Goal: Transaction & Acquisition: Purchase product/service

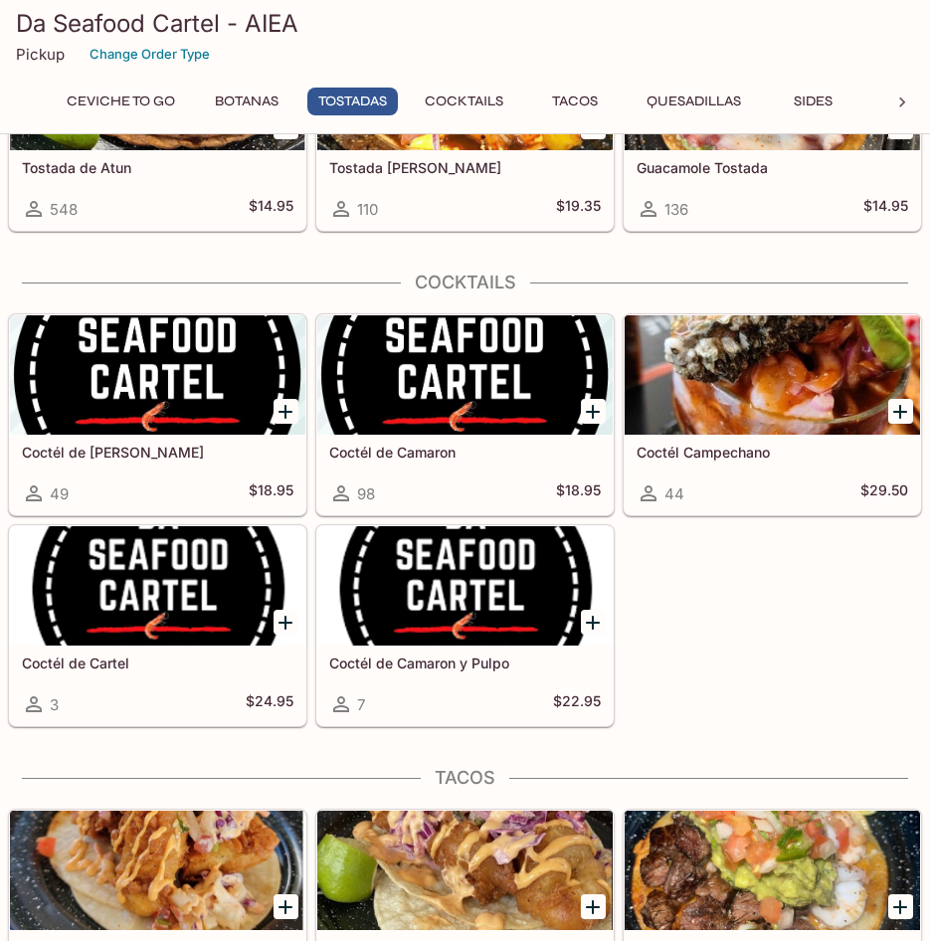
scroll to position [2090, 0]
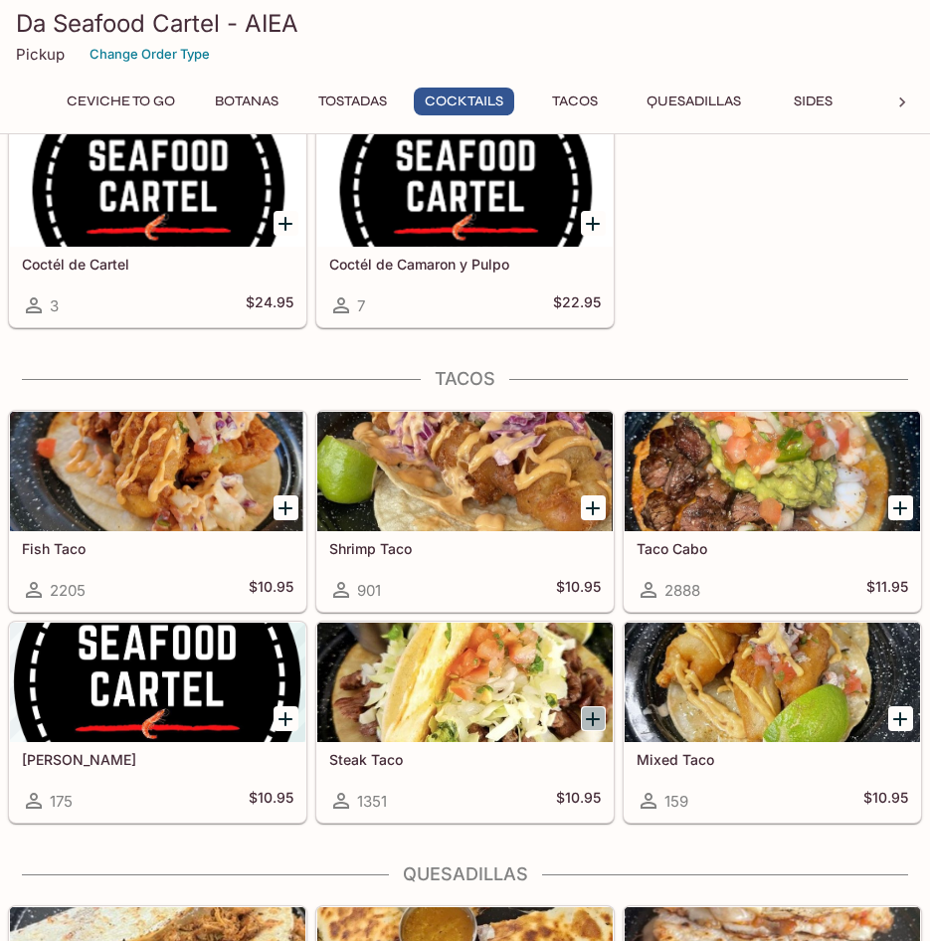
click at [594, 718] on icon "Add Steak Taco" at bounding box center [593, 719] width 14 height 14
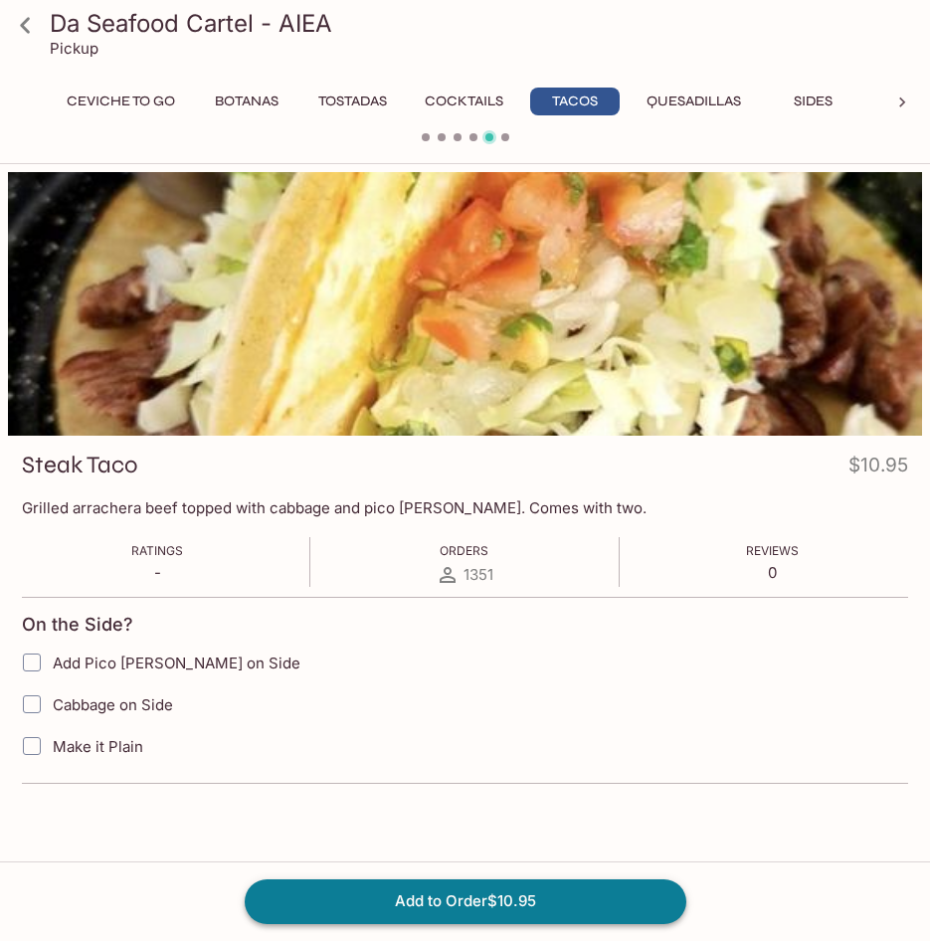
click at [440, 904] on button "Add to Order $10.95" at bounding box center [466, 902] width 442 height 44
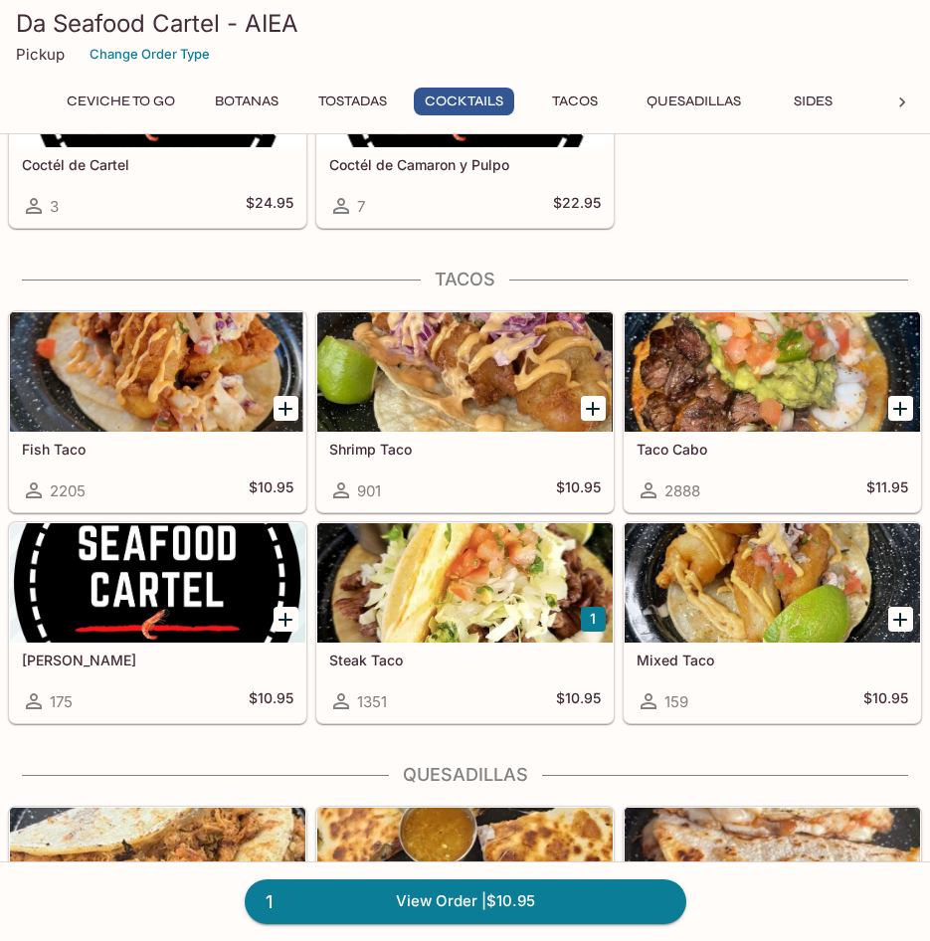
scroll to position [1990, 0]
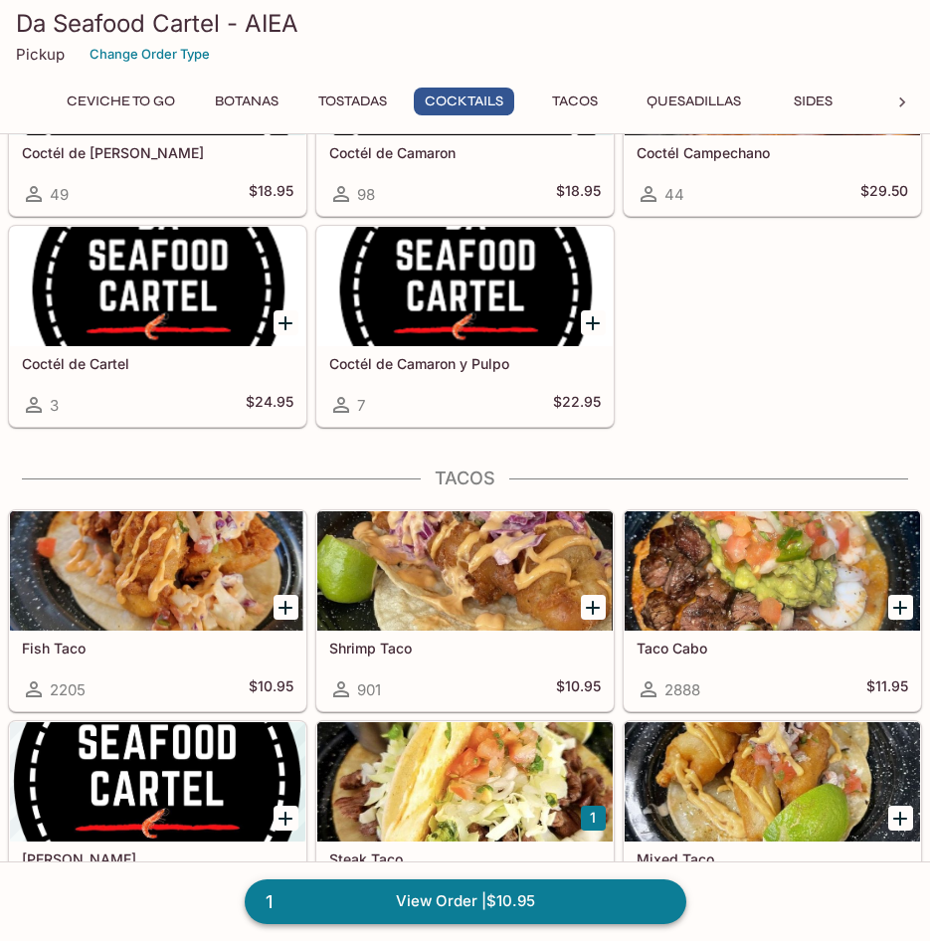
click at [421, 891] on link "1 View Order | $10.95" at bounding box center [466, 902] width 442 height 44
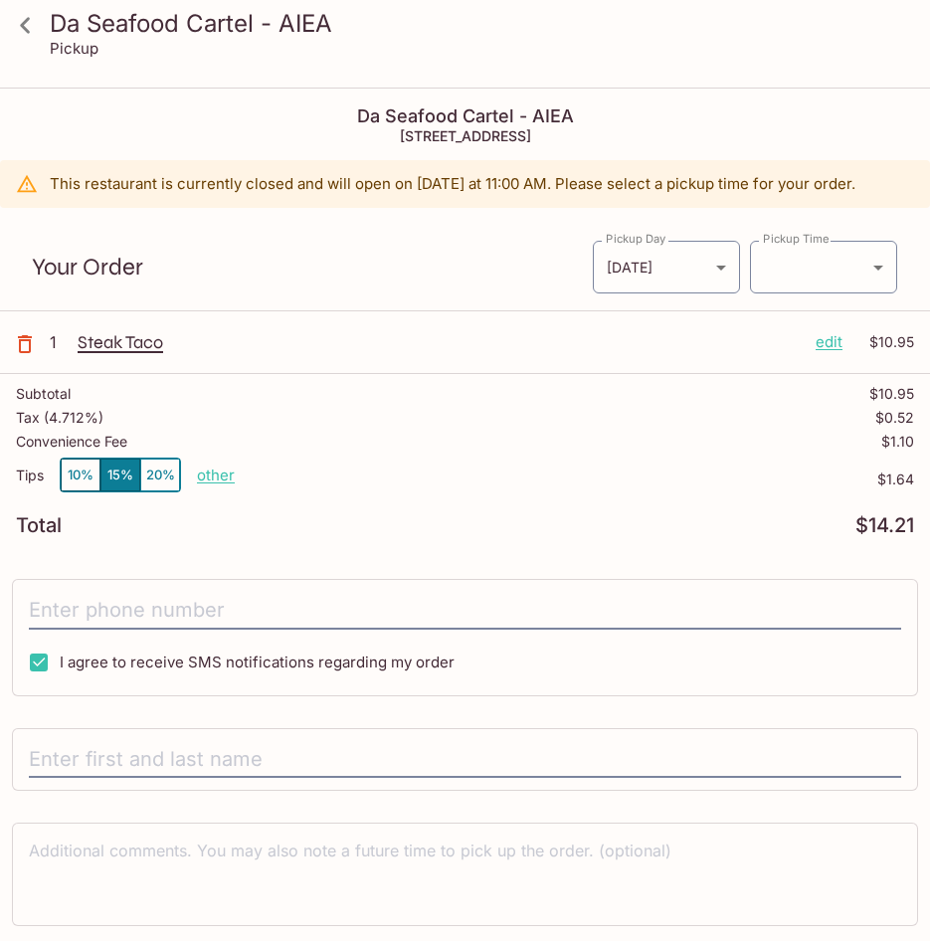
scroll to position [90, 0]
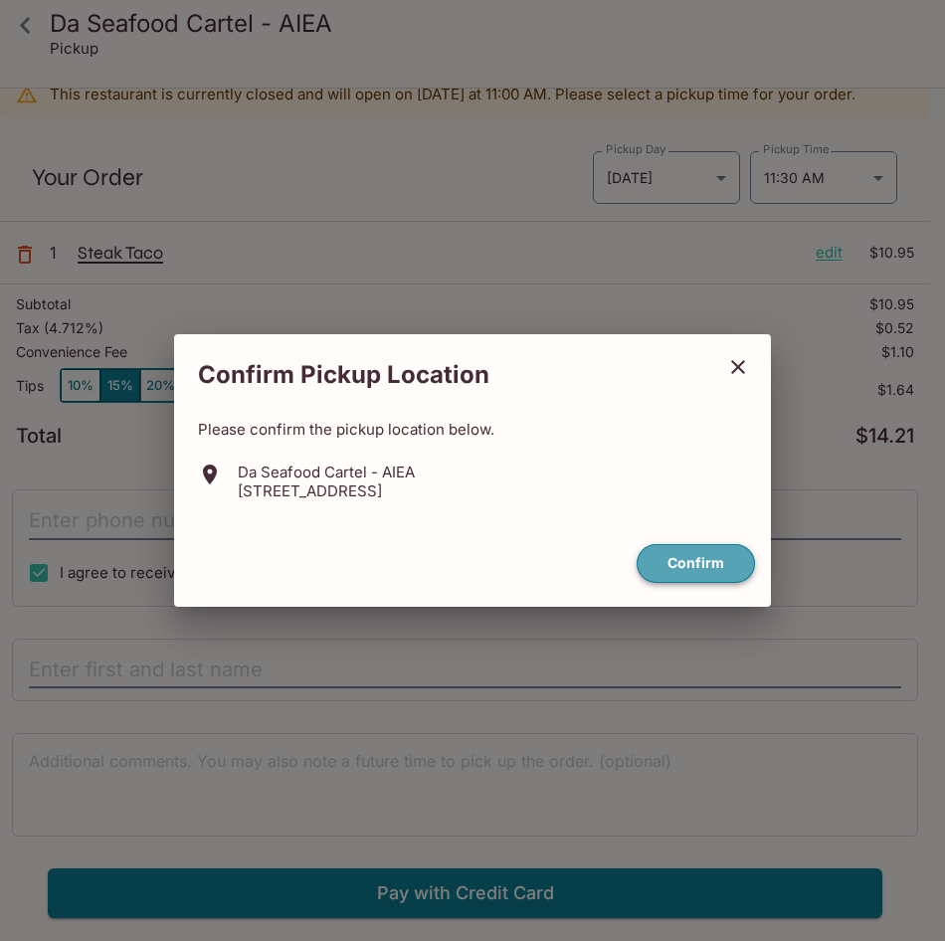
click at [698, 554] on button "Confirm" at bounding box center [696, 563] width 118 height 39
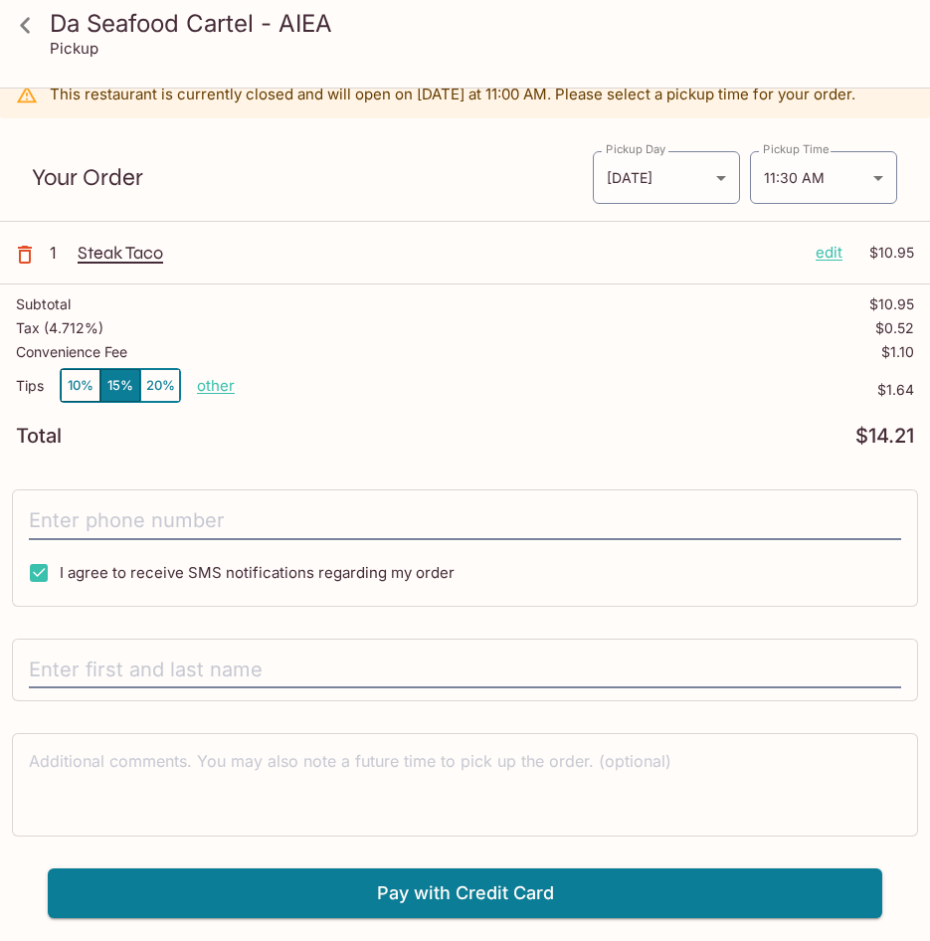
click at [23, 19] on icon at bounding box center [25, 25] width 35 height 35
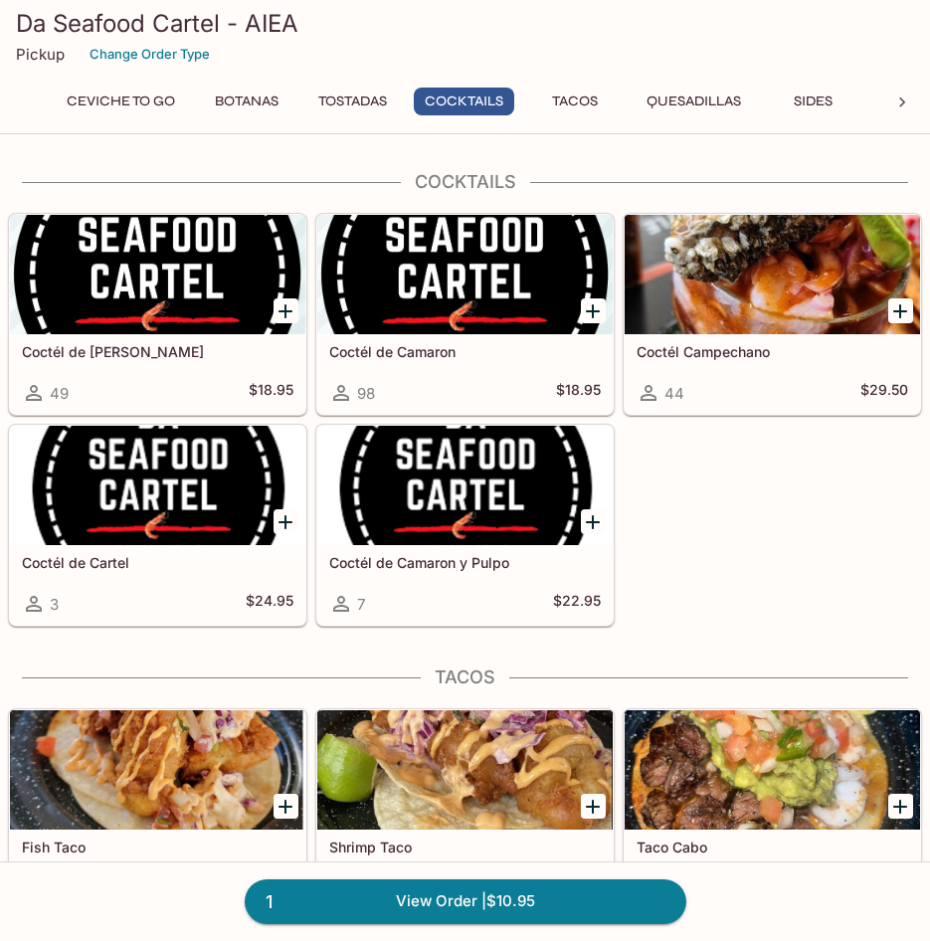
scroll to position [2090, 0]
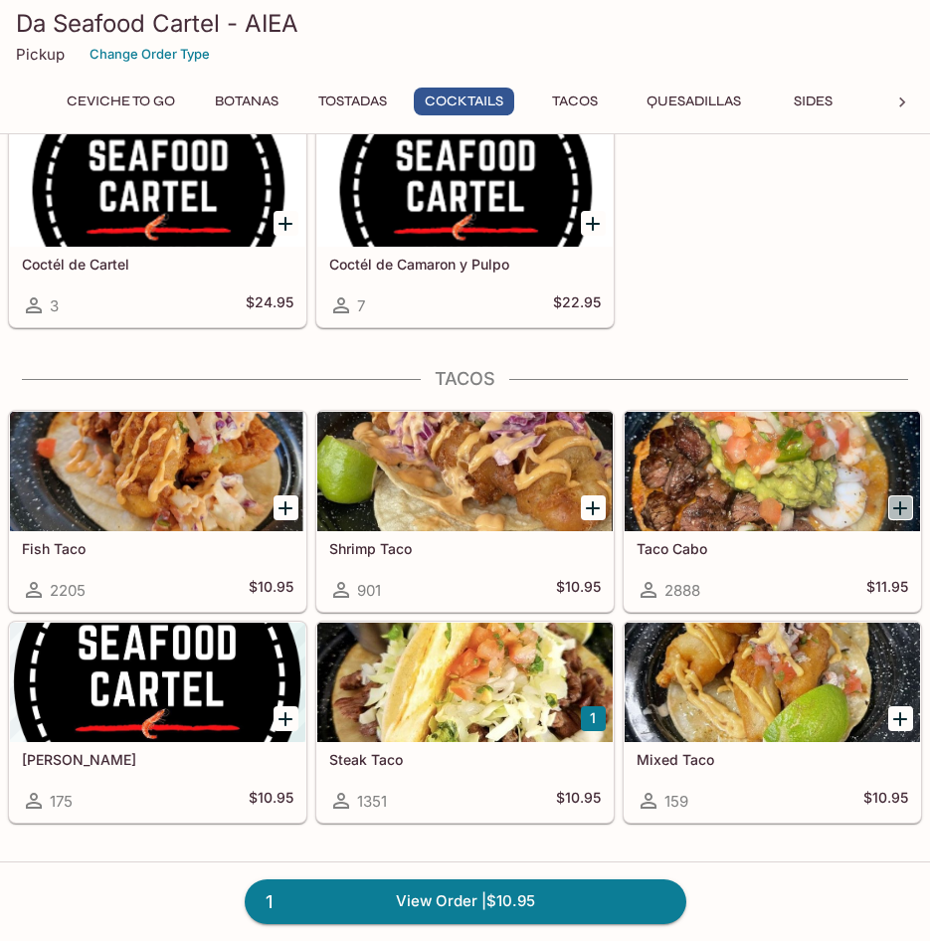
click at [895, 503] on icon "Add Taco Cabo" at bounding box center [901, 509] width 24 height 24
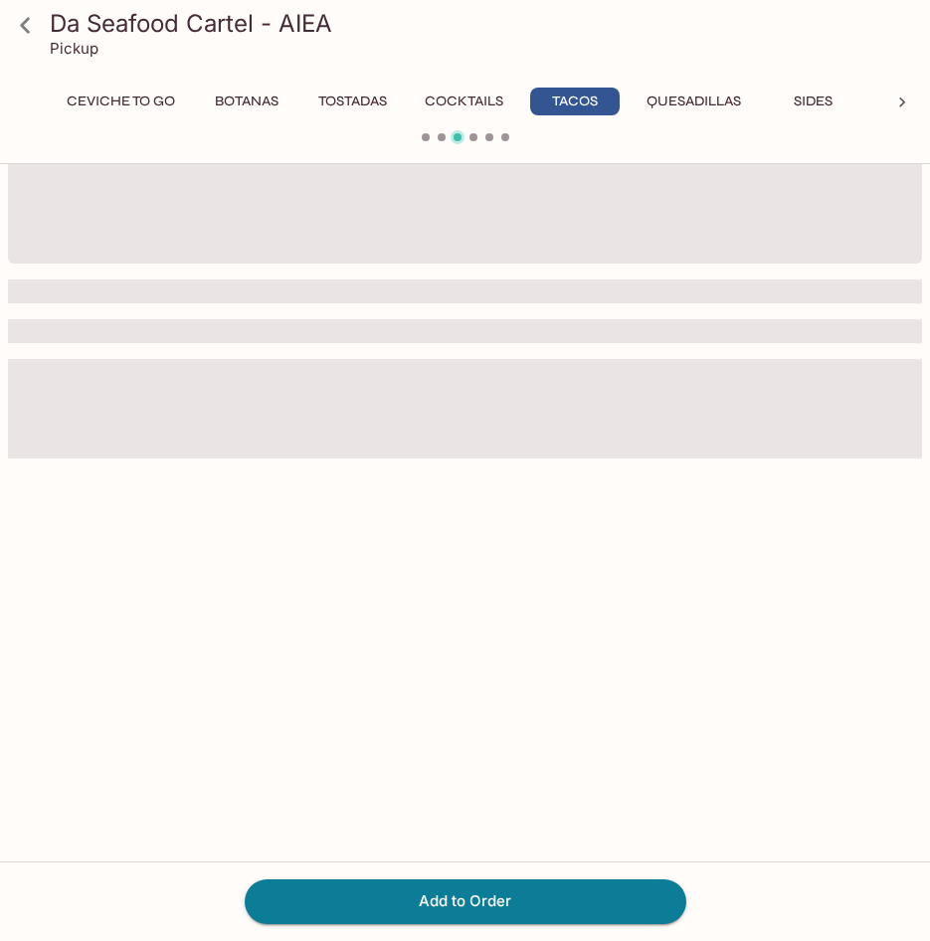
scroll to position [172, 0]
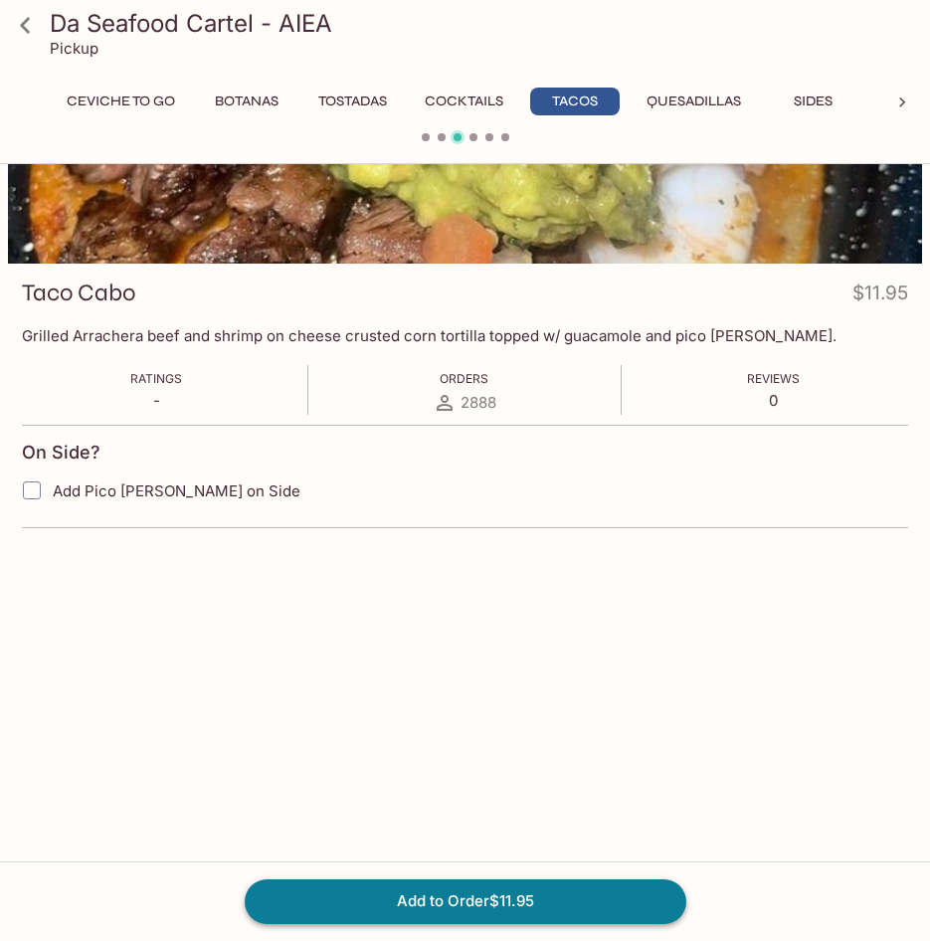
click at [459, 905] on button "Add to Order $11.95" at bounding box center [466, 902] width 442 height 44
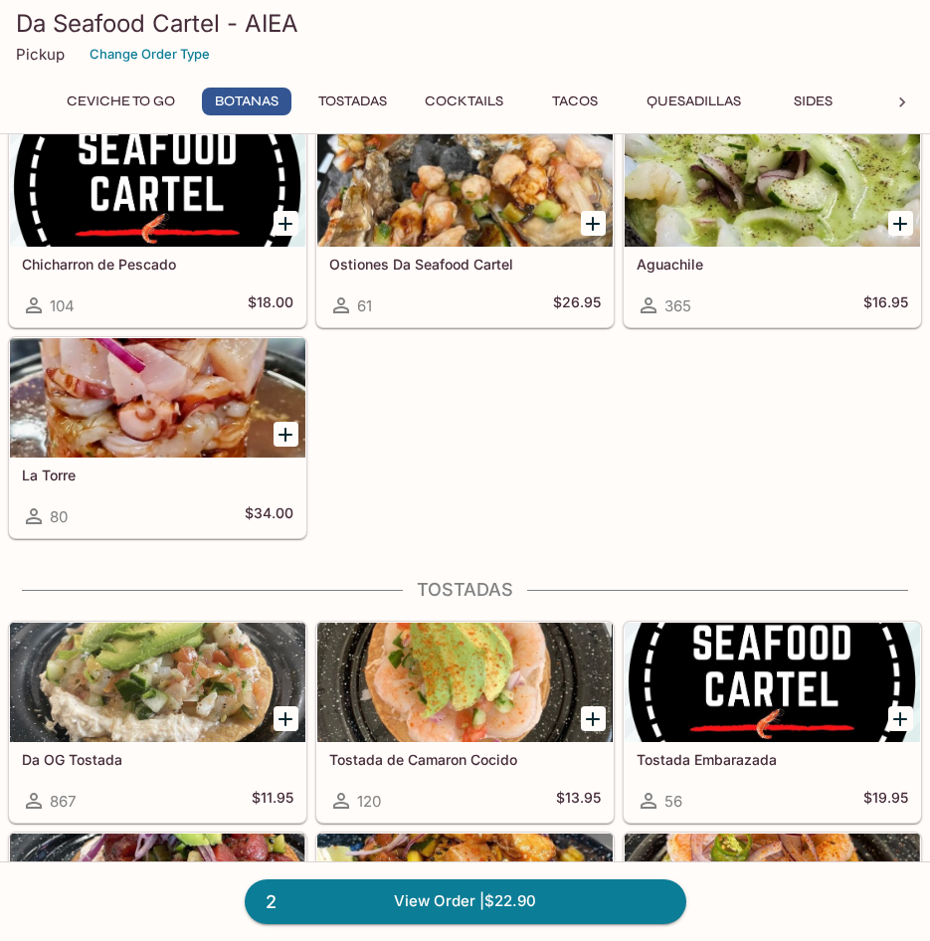
scroll to position [896, 0]
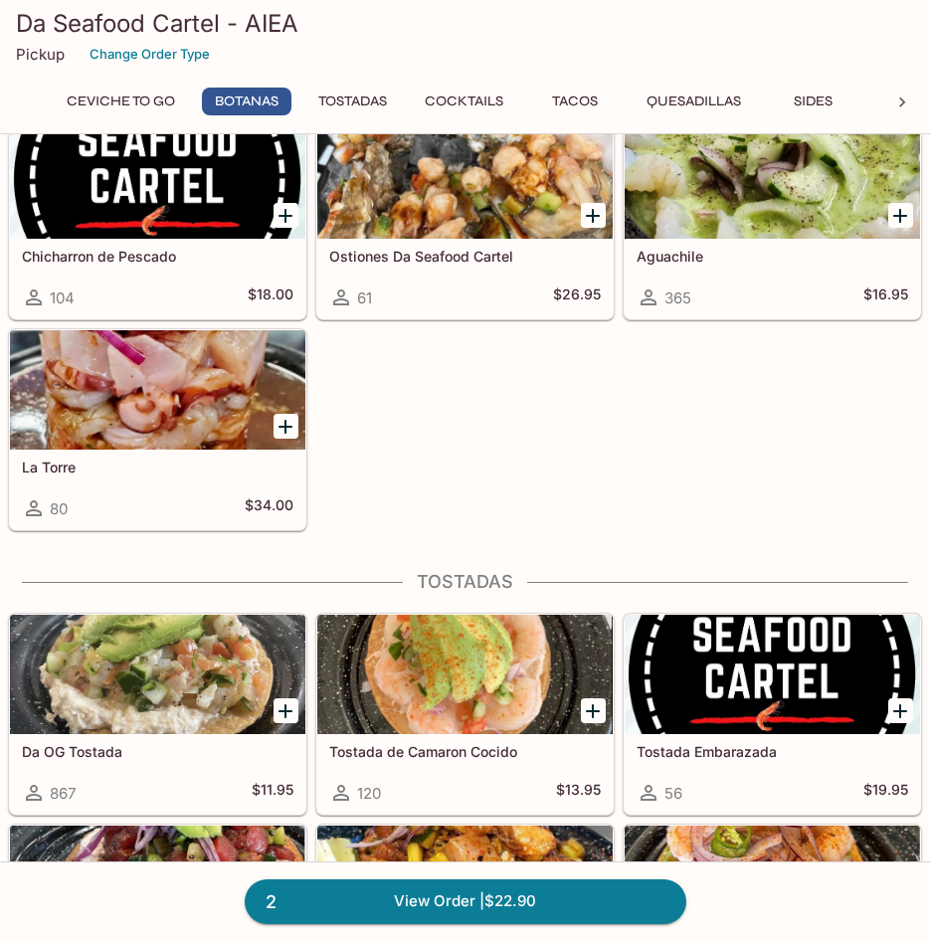
click at [216, 684] on div at bounding box center [158, 674] width 296 height 119
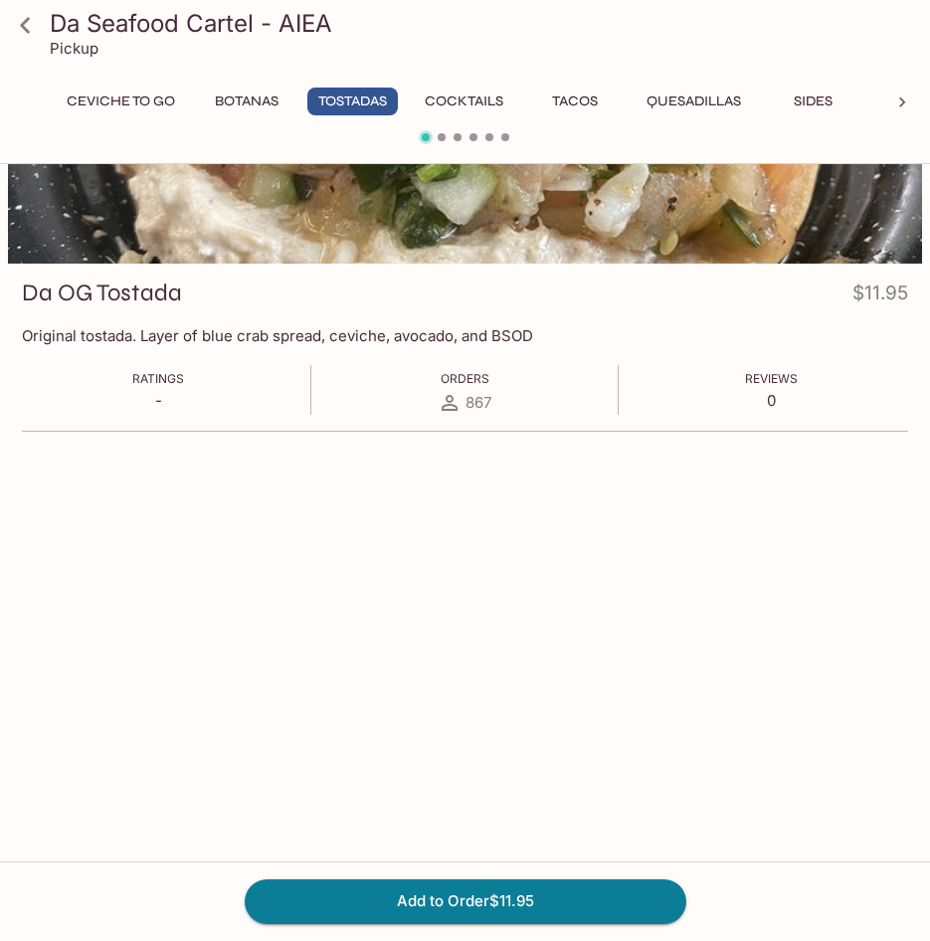
scroll to position [172, 0]
click at [224, 95] on button "Botanas" at bounding box center [247, 102] width 90 height 28
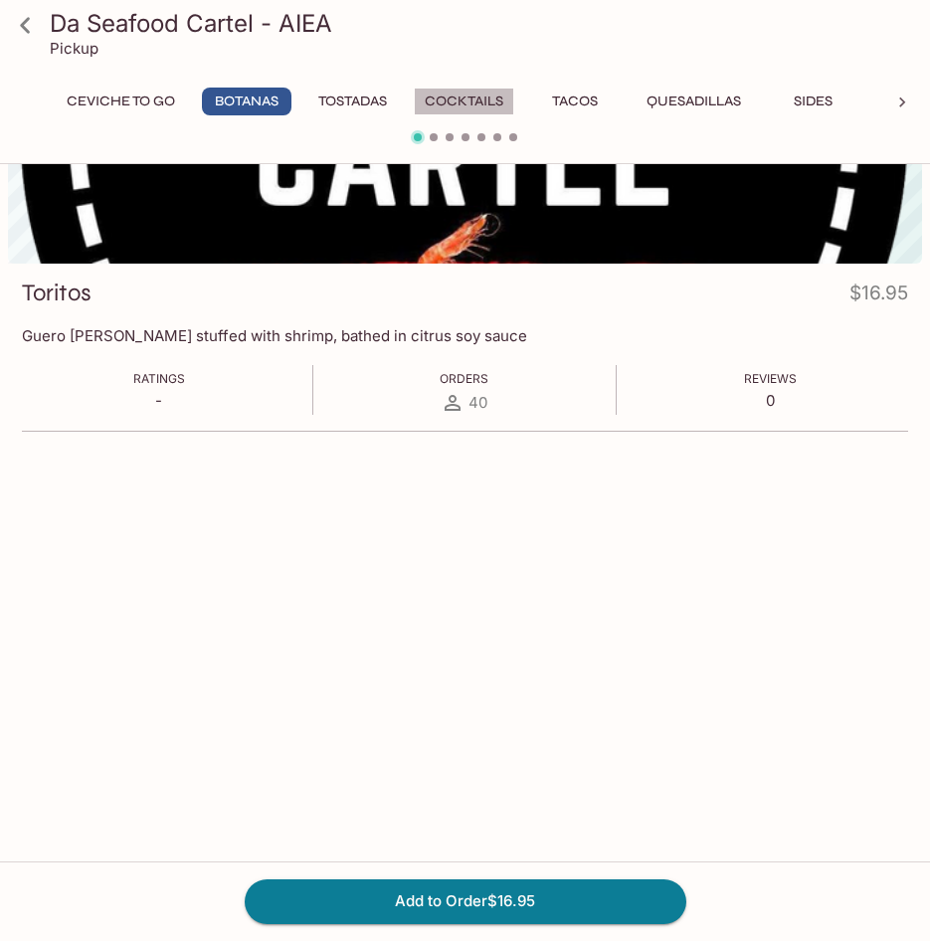
click at [486, 105] on button "Cocktails" at bounding box center [464, 102] width 101 height 28
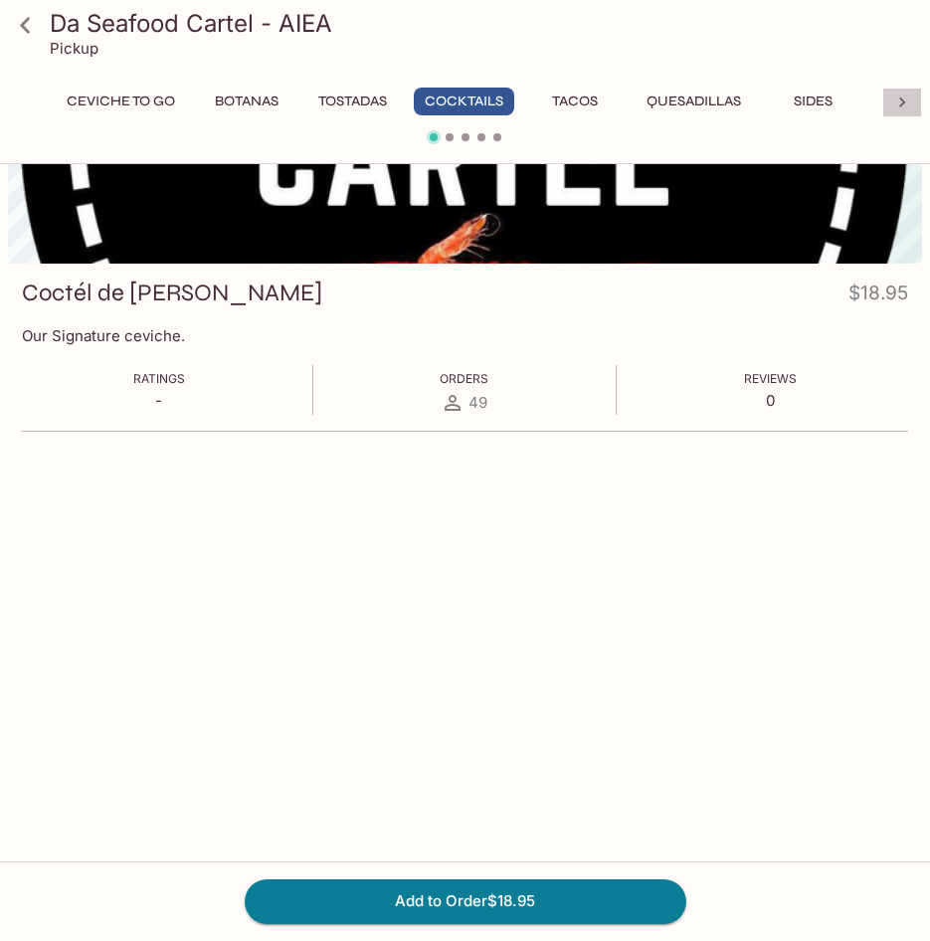
click at [905, 99] on icon at bounding box center [903, 103] width 20 height 20
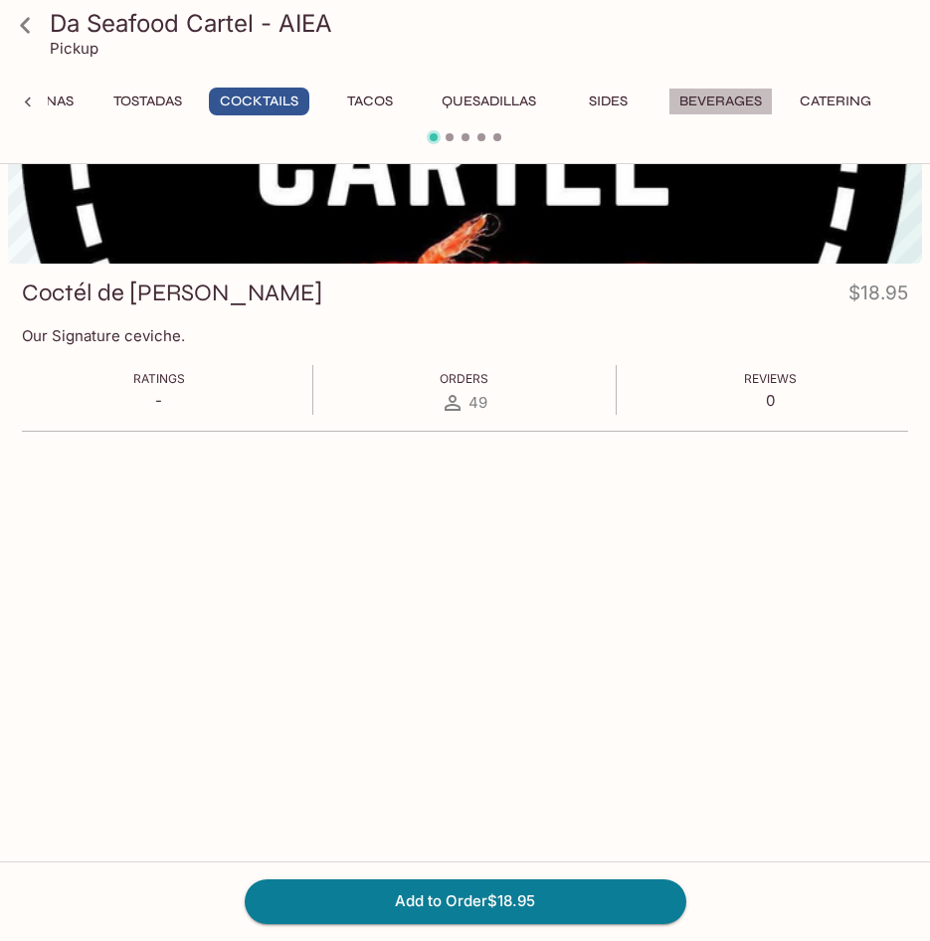
click at [735, 106] on button "Beverages" at bounding box center [721, 102] width 104 height 28
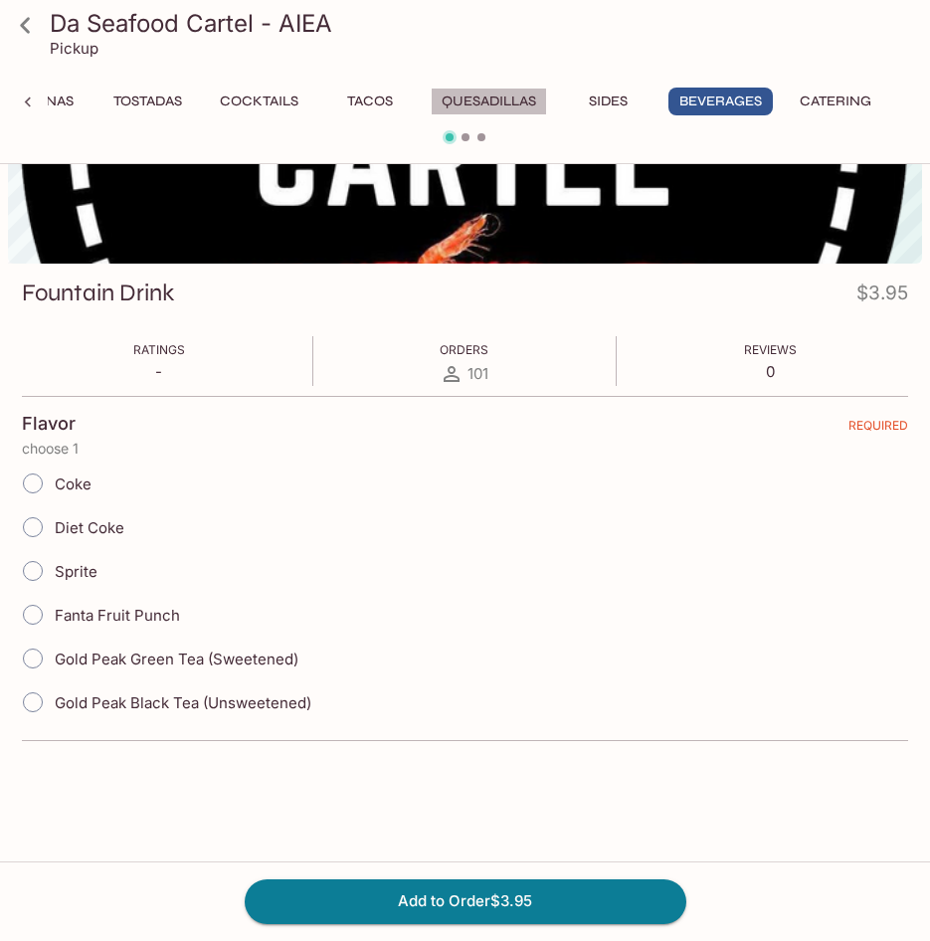
click at [499, 102] on button "Quesadillas" at bounding box center [489, 102] width 116 height 28
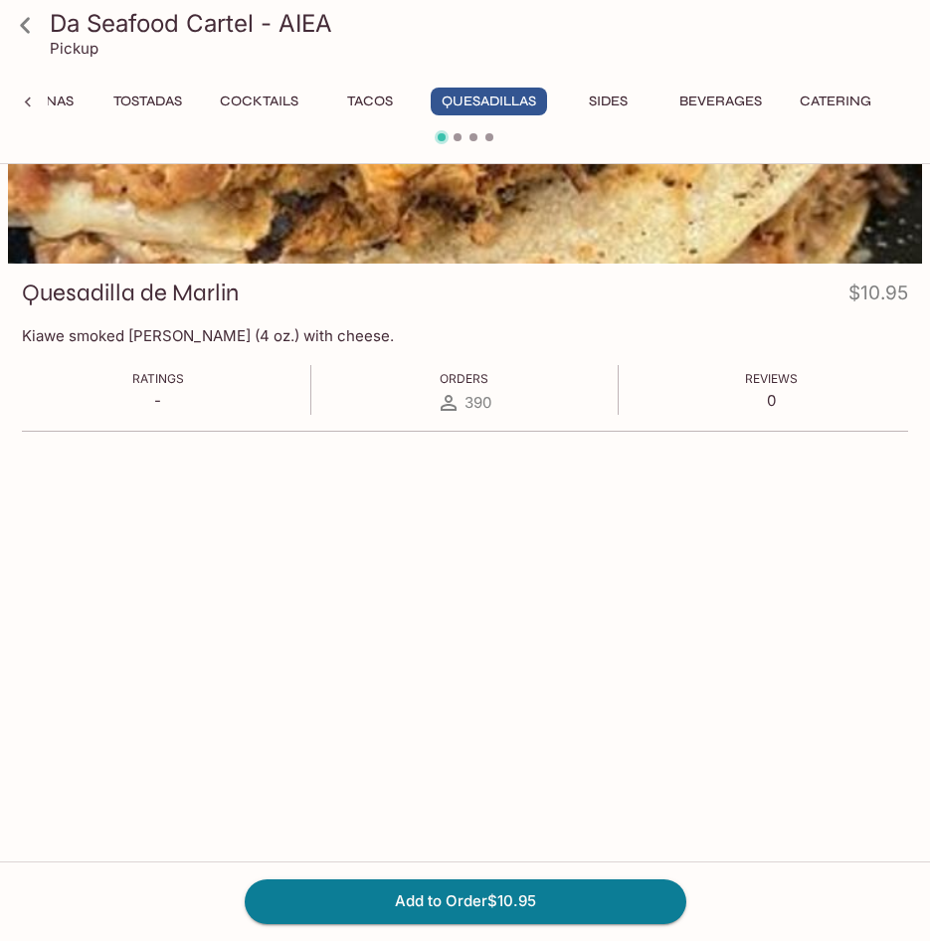
scroll to position [0, 0]
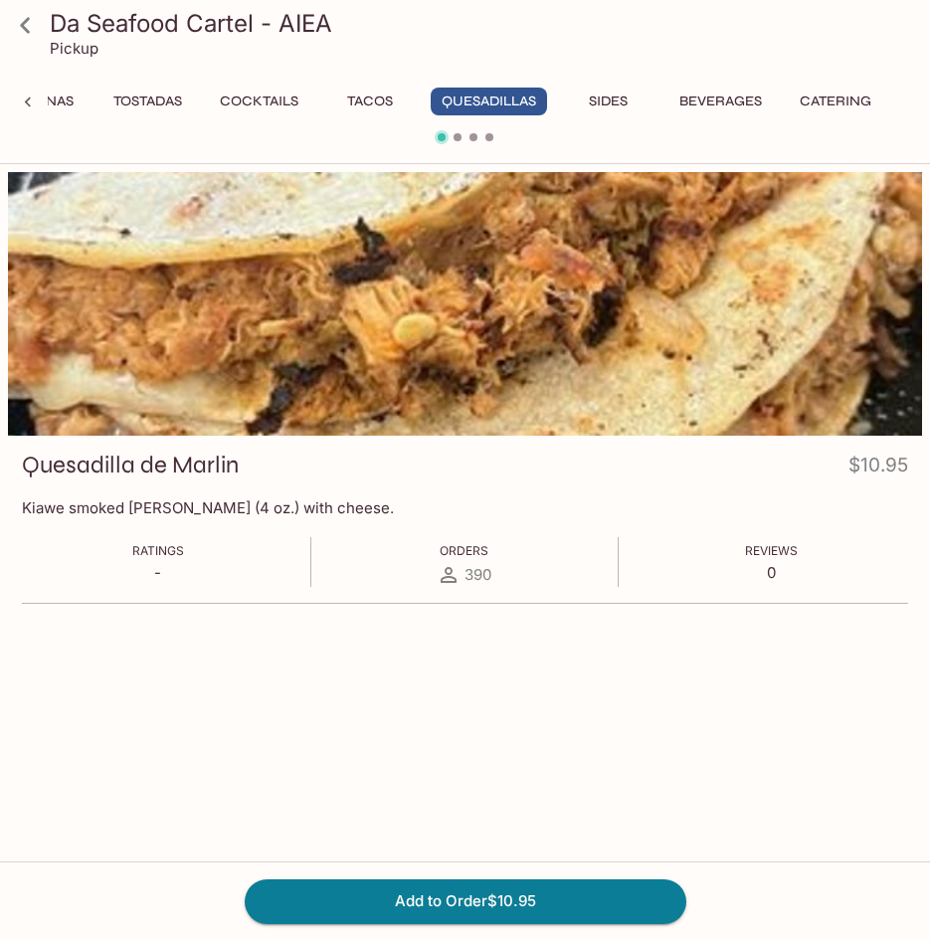
click at [371, 99] on button "Tacos" at bounding box center [370, 102] width 90 height 28
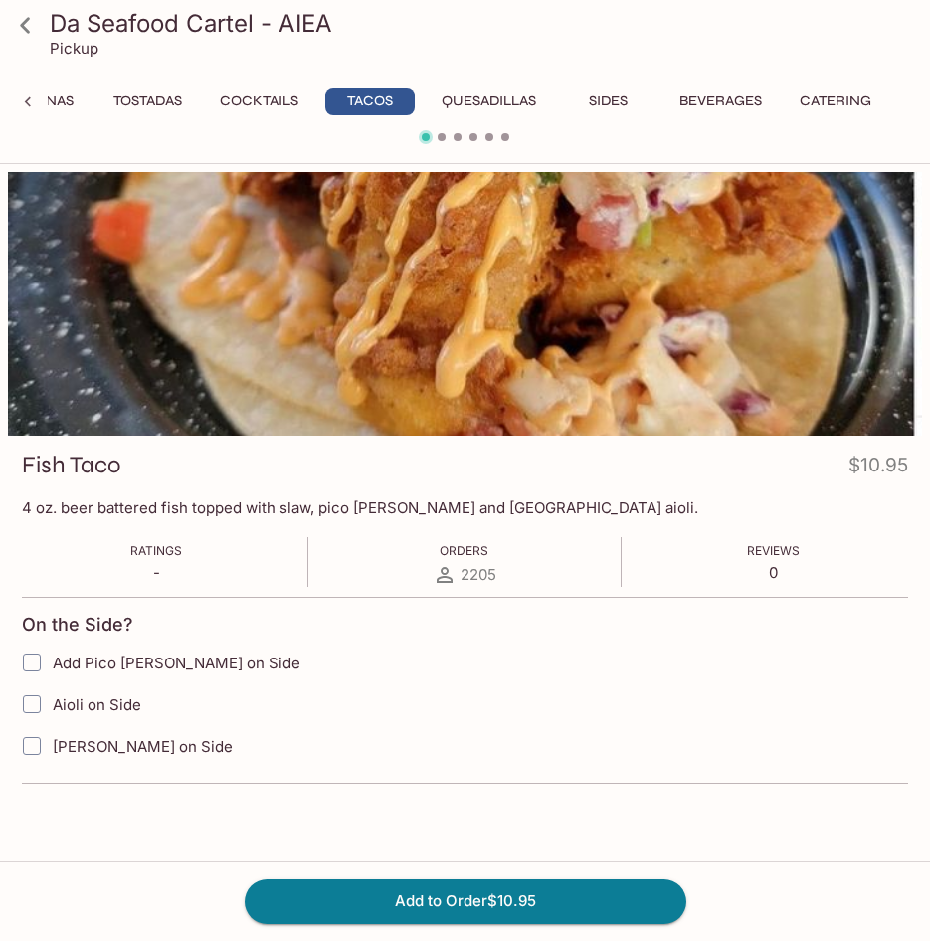
click at [250, 102] on button "Cocktails" at bounding box center [259, 102] width 101 height 28
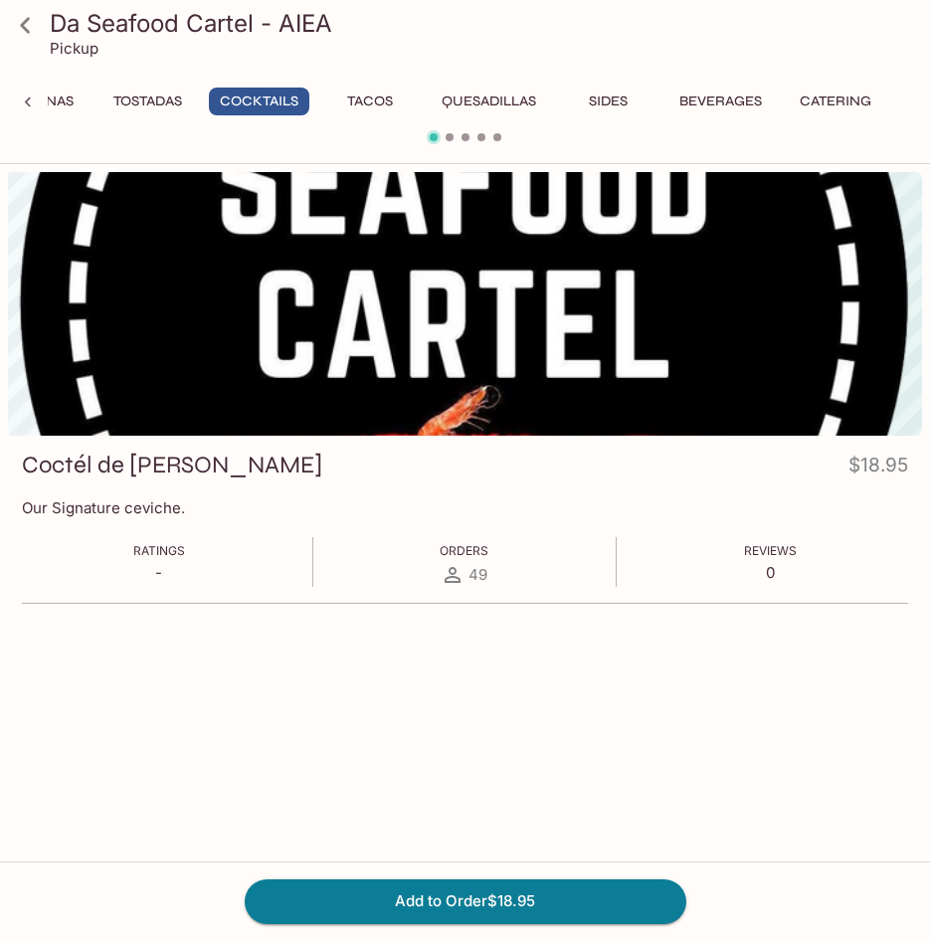
click at [142, 101] on button "Tostadas" at bounding box center [147, 102] width 91 height 28
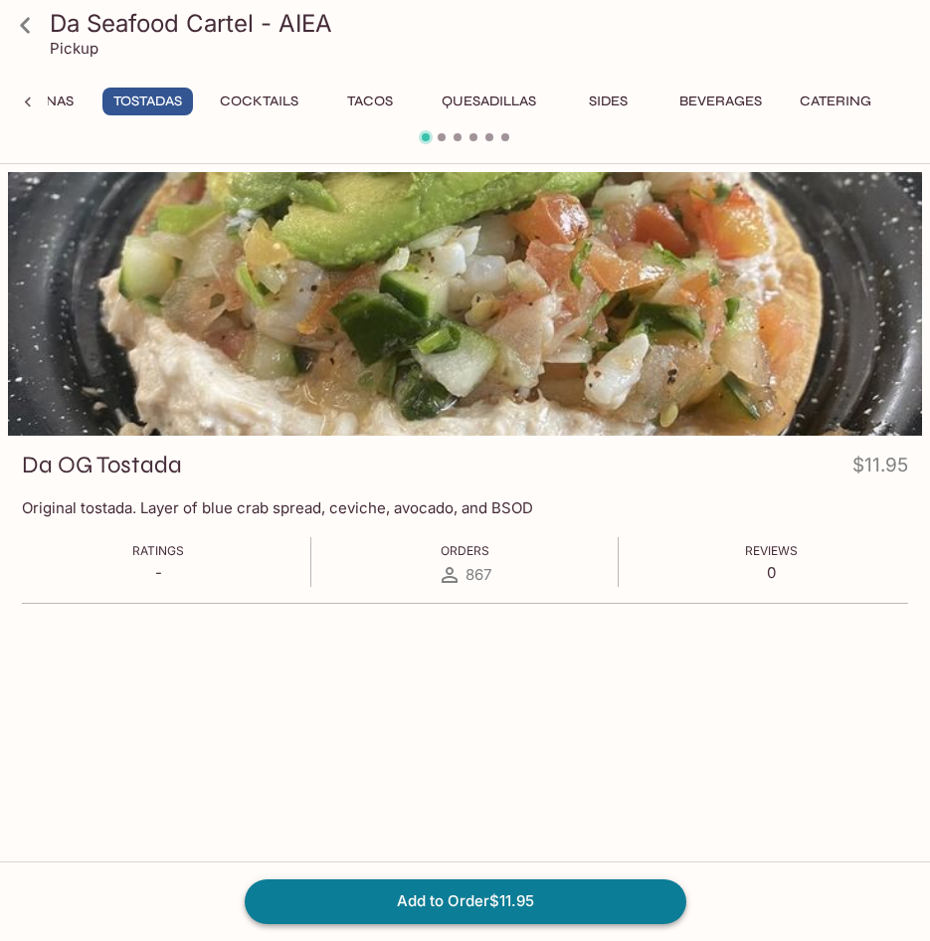
click at [468, 905] on button "Add to Order $11.95" at bounding box center [466, 902] width 442 height 44
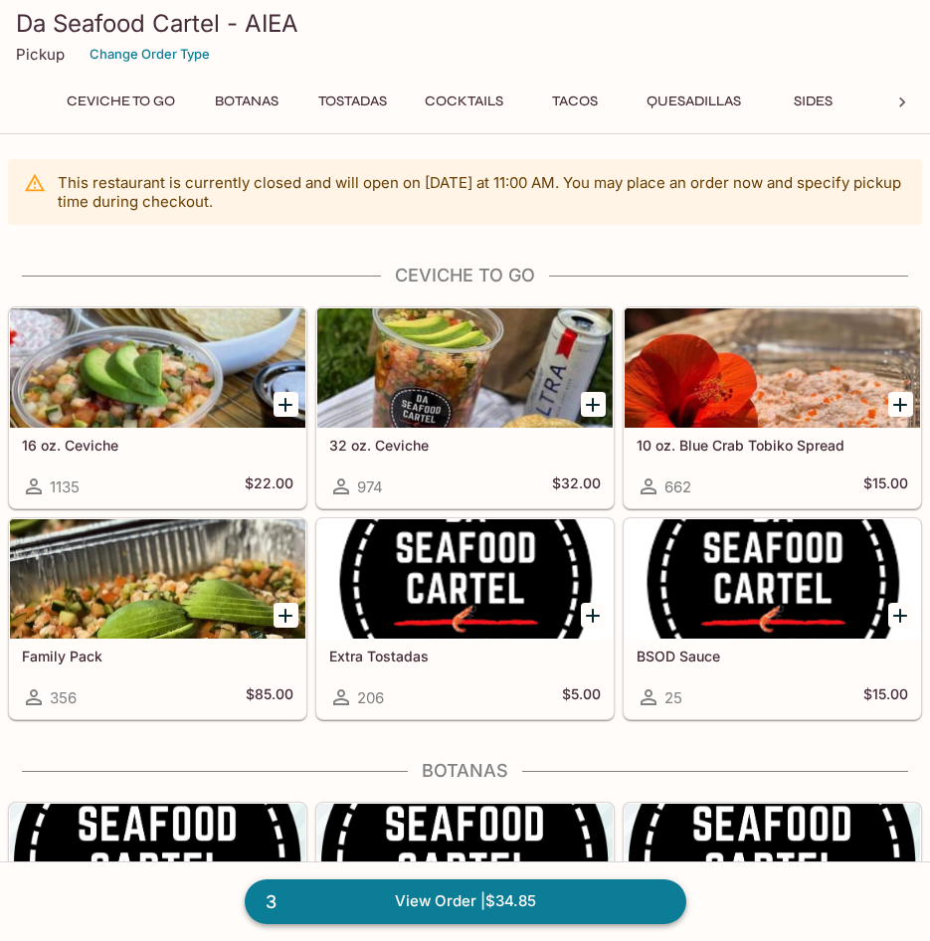
click at [505, 901] on link "3 View Order | $34.85" at bounding box center [466, 902] width 442 height 44
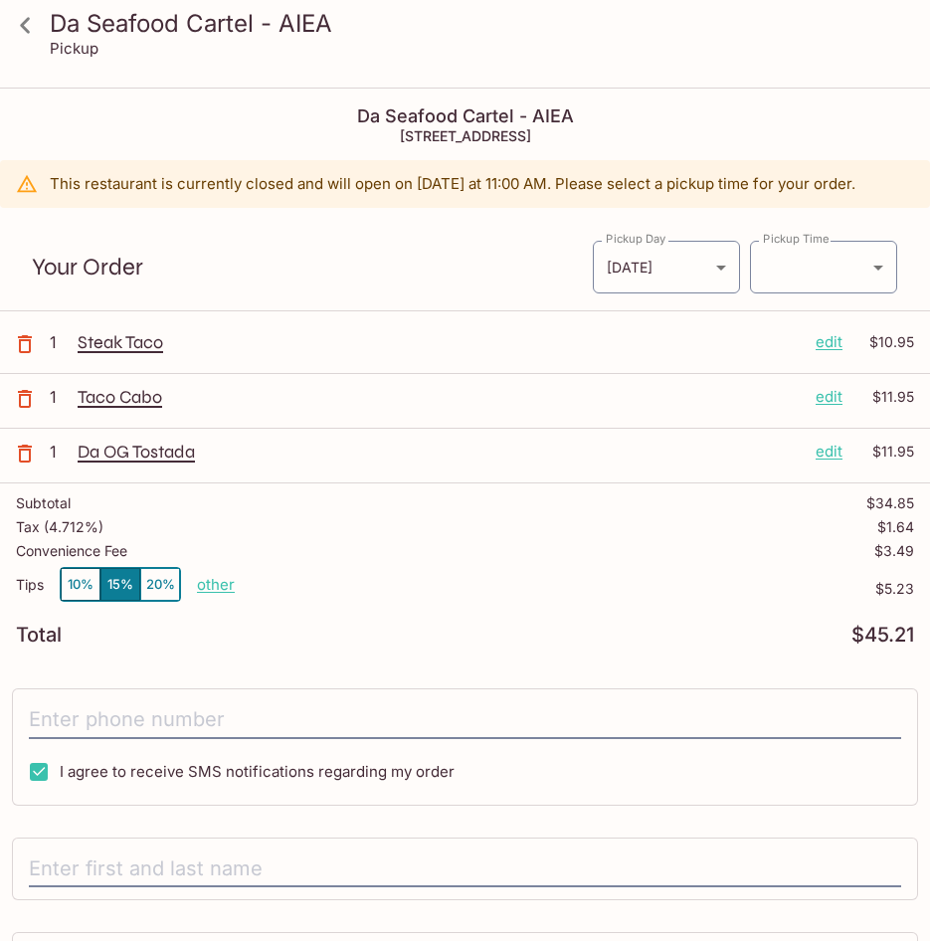
type input "[DATE]T21:30:00.000000Z"
click at [82, 582] on button "10%" at bounding box center [81, 584] width 40 height 33
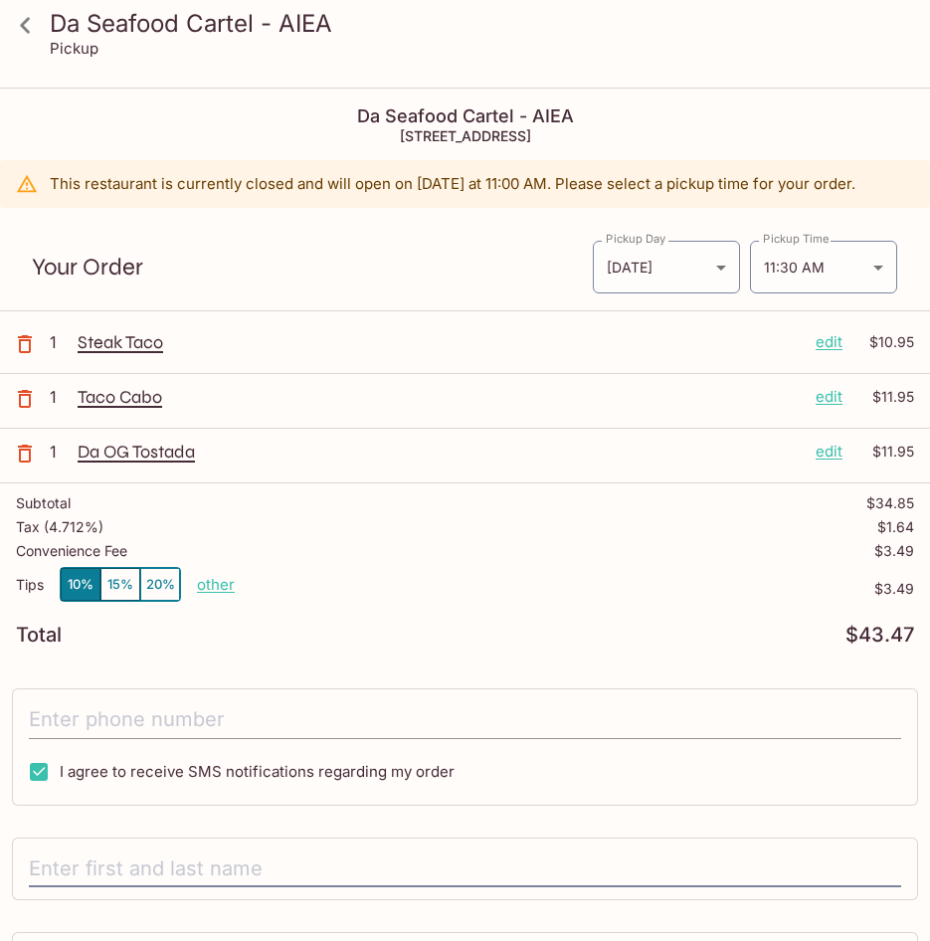
click at [232, 718] on input "tel" at bounding box center [465, 721] width 873 height 38
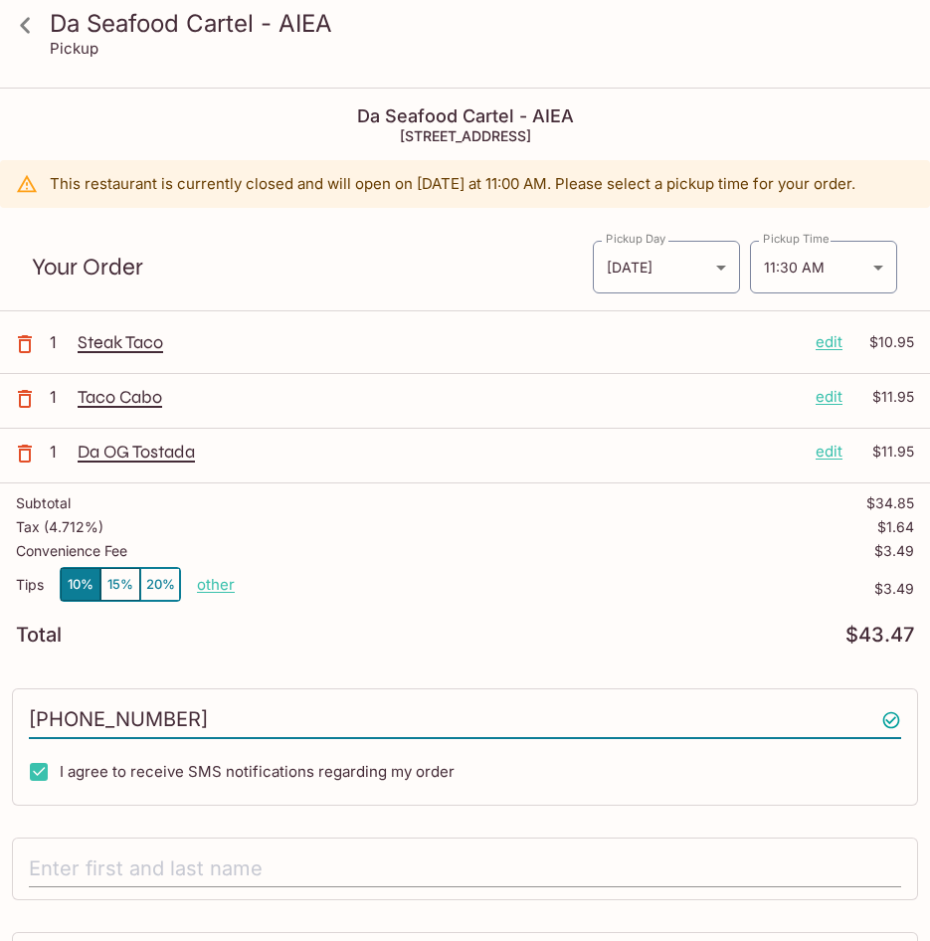
scroll to position [176, 0]
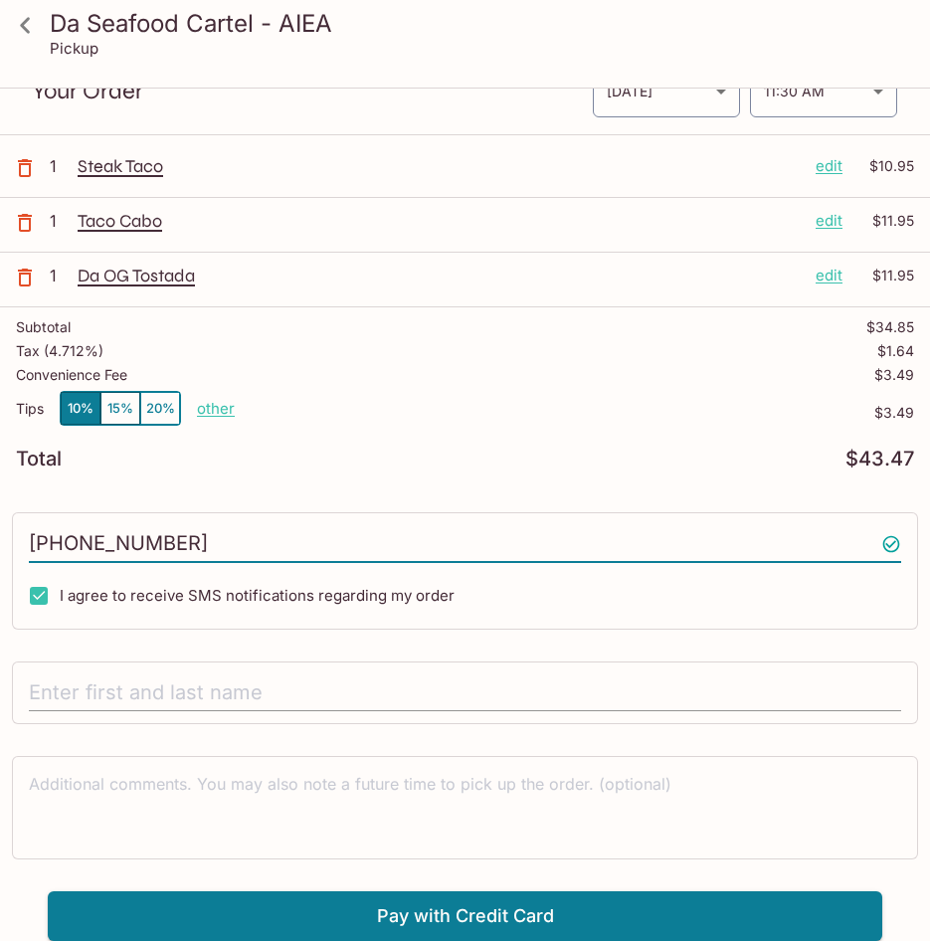
type input "[PHONE_NUMBER]"
click at [207, 687] on input "text" at bounding box center [465, 694] width 873 height 38
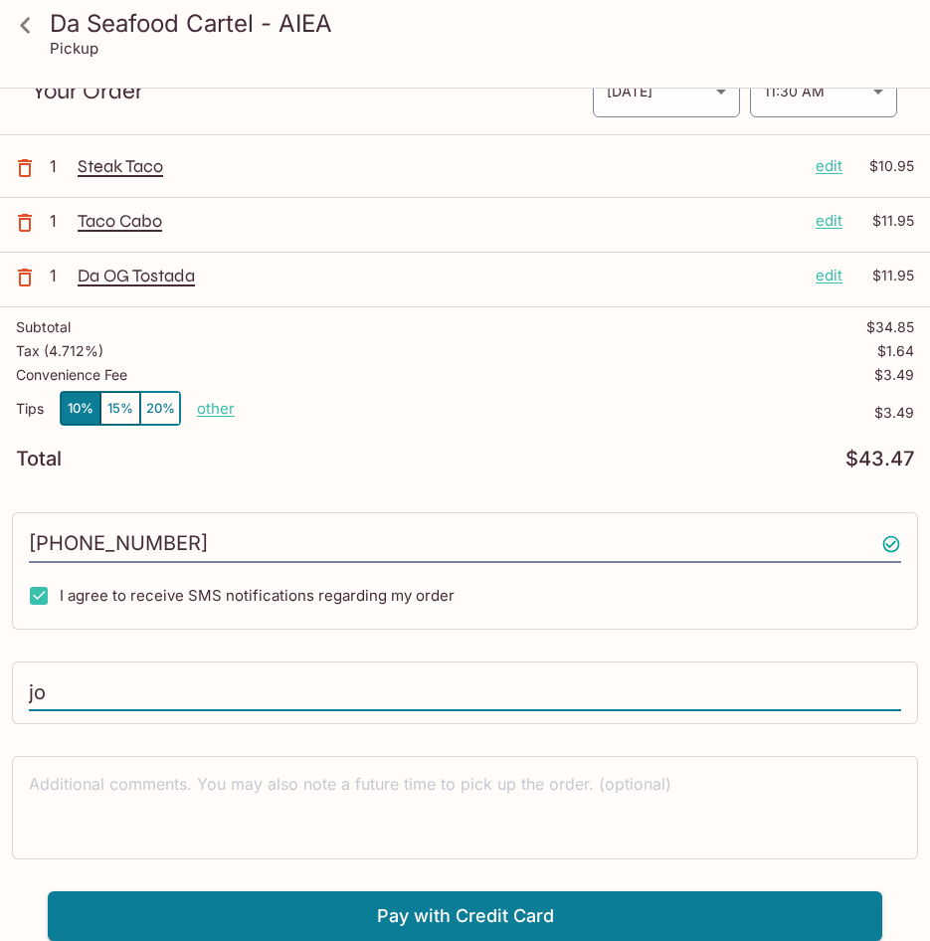
type input "j"
type input "[PERSON_NAME]"
click at [414, 907] on button "Pay with Credit Card" at bounding box center [465, 917] width 835 height 50
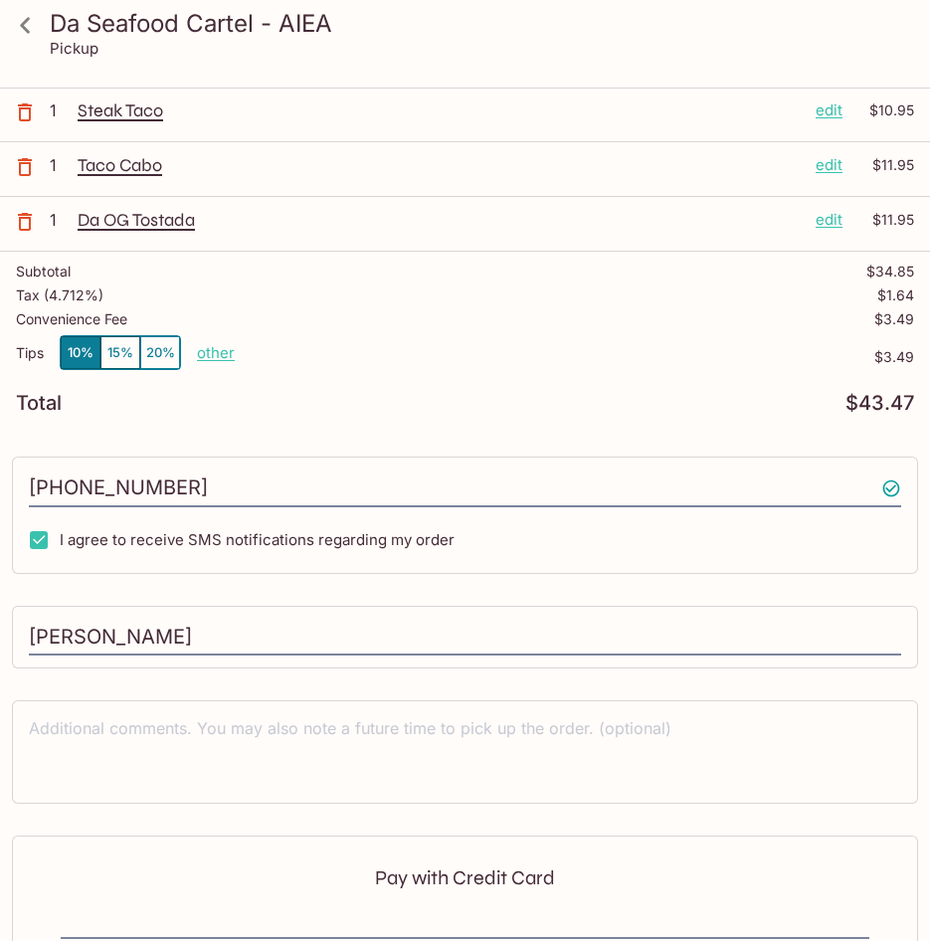
scroll to position [188, 0]
